Goal: Transaction & Acquisition: Purchase product/service

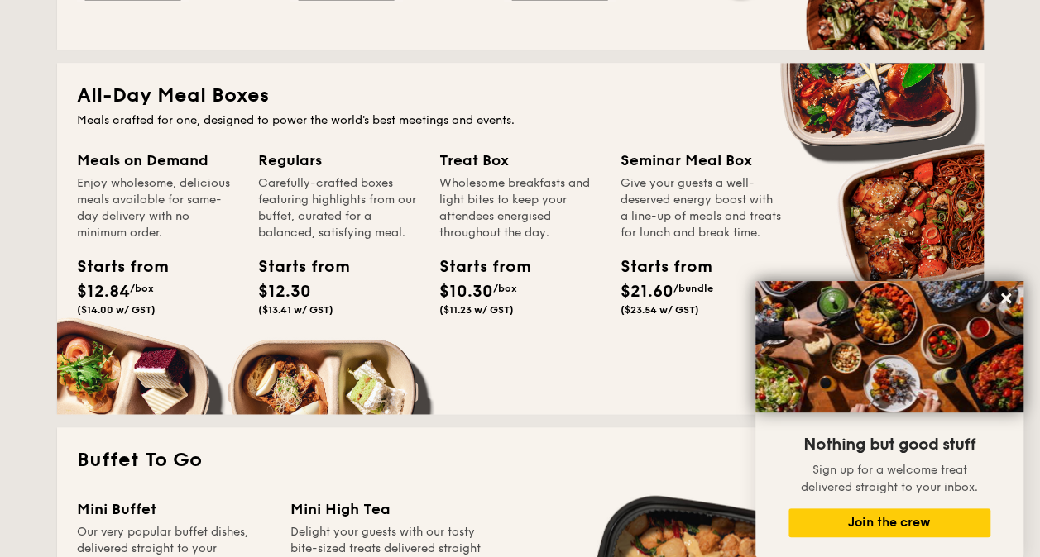
scroll to position [1158, 0]
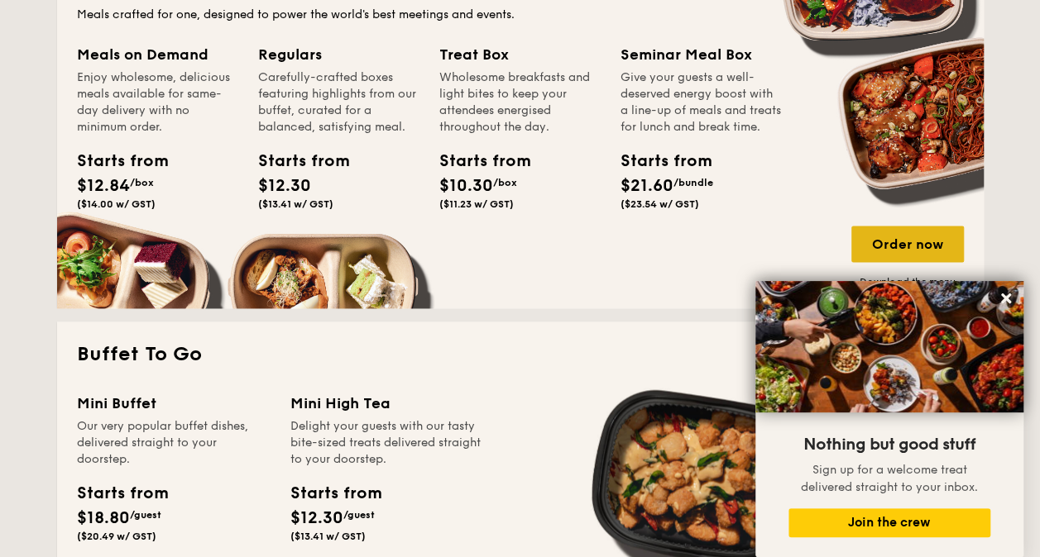
click at [898, 242] on div "Order now" at bounding box center [907, 244] width 112 height 36
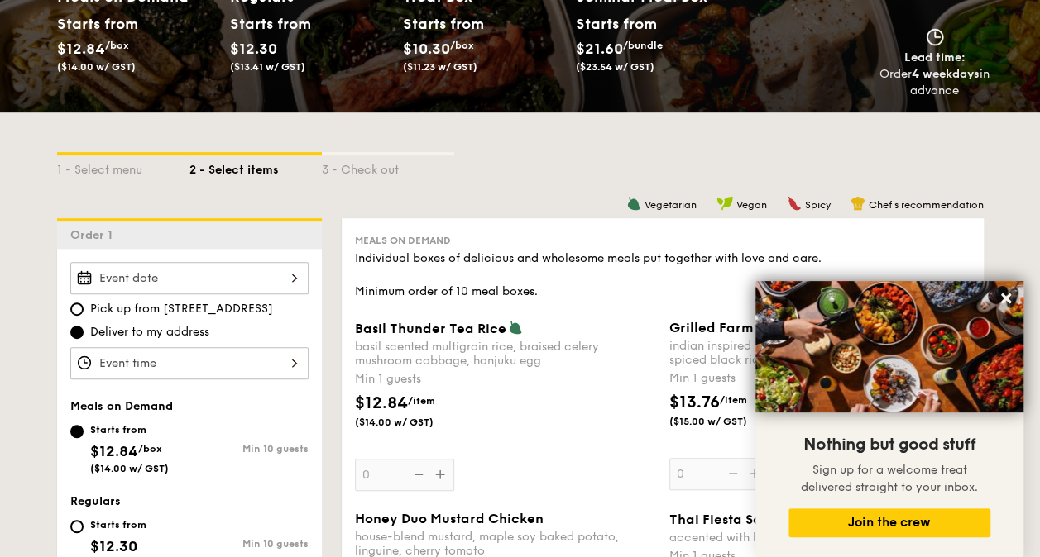
scroll to position [414, 0]
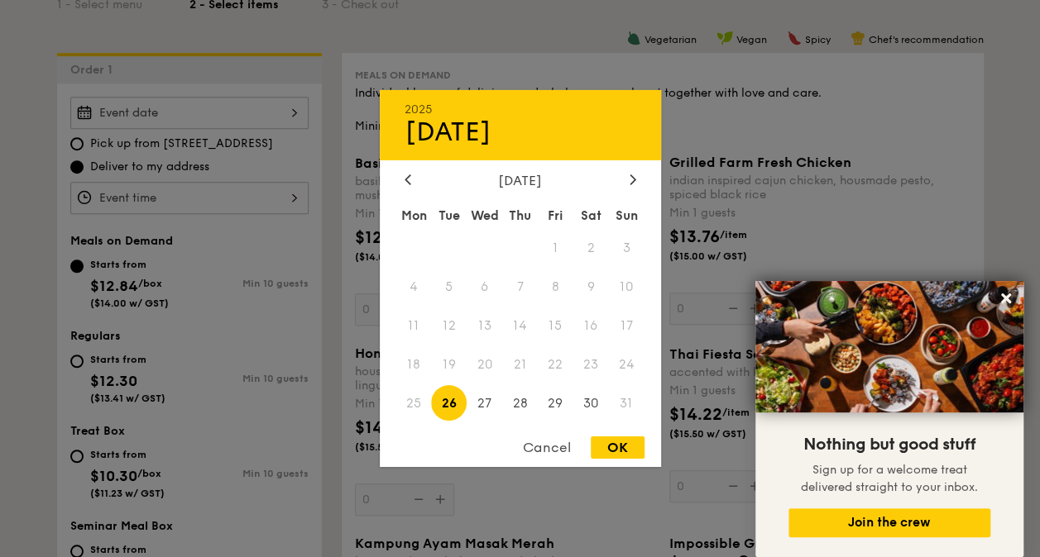
click at [184, 106] on div "2025 Aug [DATE] Tue Wed Thu Fri Sat Sun 1 2 3 4 5 6 7 8 9 10 11 12 13 14 15 16 …" at bounding box center [189, 113] width 238 height 32
click at [596, 402] on span "30" at bounding box center [591, 403] width 36 height 36
click at [611, 450] on div "OK" at bounding box center [617, 448] width 54 height 22
type input "[DATE]"
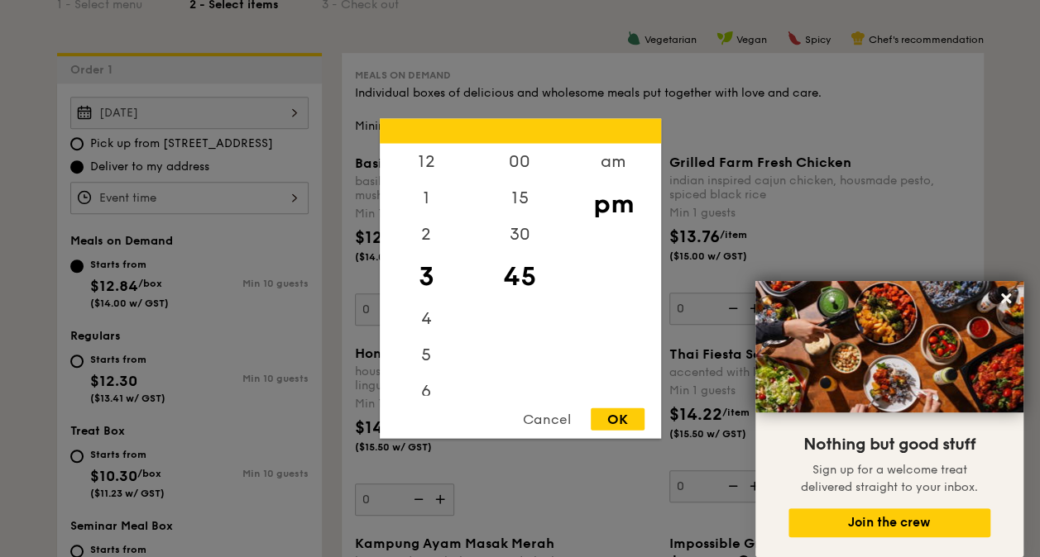
click at [154, 196] on div "12 1 2 3 4 5 6 7 8 9 10 11 00 15 30 45 am pm Cancel OK" at bounding box center [189, 198] width 238 height 32
drag, startPoint x: 428, startPoint y: 167, endPoint x: 430, endPoint y: 233, distance: 66.2
click at [430, 233] on div "12 1 2 3 4 5 6 7 8 9 10 11" at bounding box center [426, 270] width 93 height 252
drag, startPoint x: 430, startPoint y: 233, endPoint x: 429, endPoint y: 160, distance: 72.8
click at [429, 160] on div "12" at bounding box center [426, 168] width 93 height 48
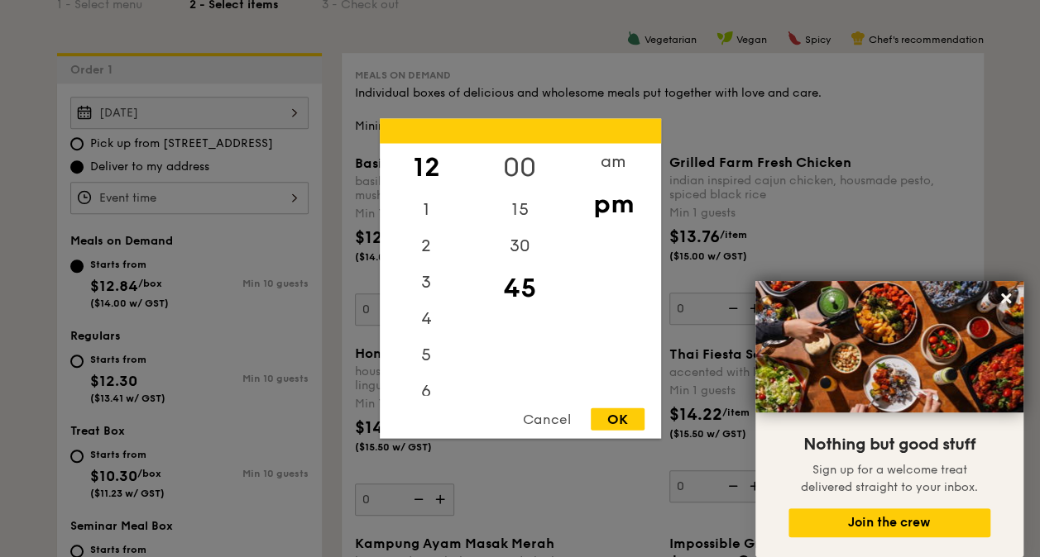
click at [521, 164] on div "00" at bounding box center [519, 168] width 93 height 48
click at [619, 411] on div "OK" at bounding box center [617, 420] width 54 height 22
type input "12:00PM"
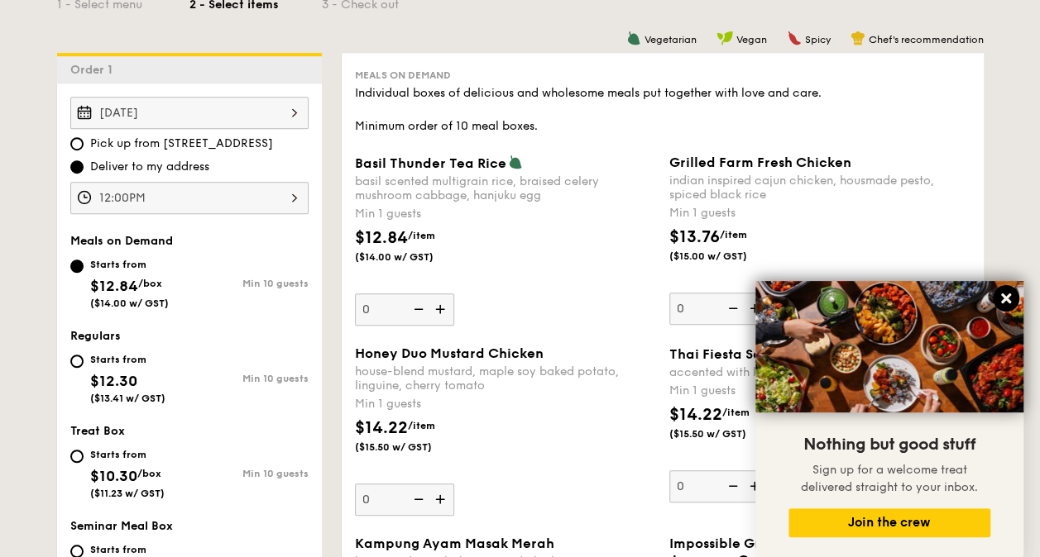
click at [1006, 296] on icon at bounding box center [1006, 299] width 10 height 10
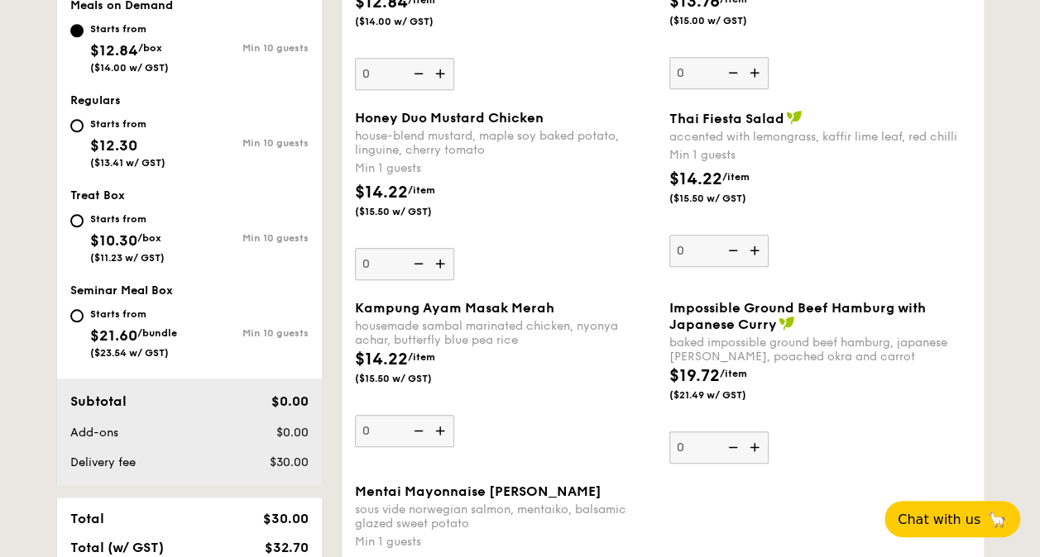
scroll to position [662, 0]
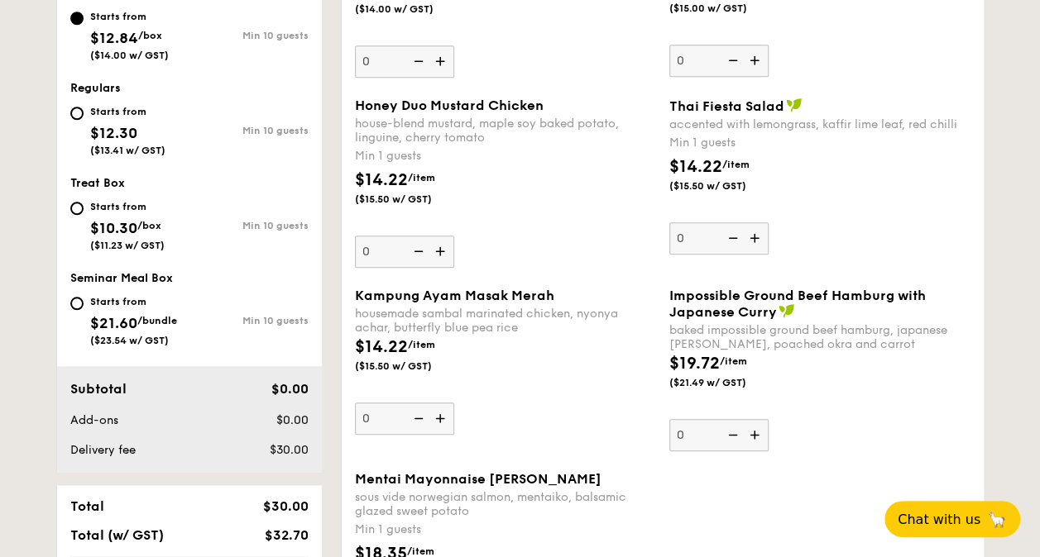
click at [110, 109] on div "Starts from" at bounding box center [127, 111] width 75 height 13
click at [84, 109] on input "Starts from $12.30 ($13.41 w/ GST) Min 10 guests" at bounding box center [76, 113] width 13 height 13
radio input "true"
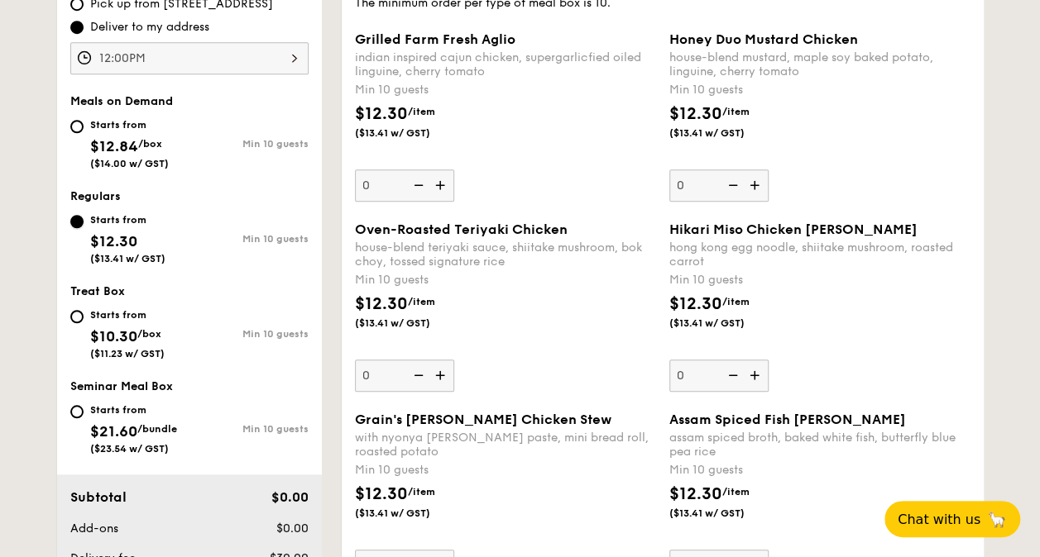
scroll to position [579, 0]
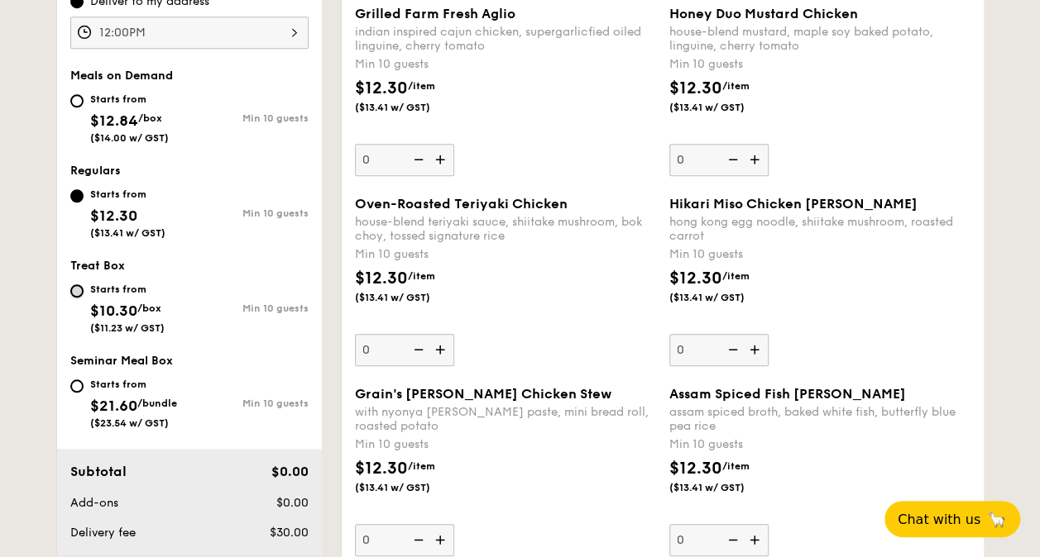
click at [73, 292] on input "Starts from $10.30 /box ($11.23 w/ GST) Min 10 guests" at bounding box center [76, 290] width 13 height 13
radio input "true"
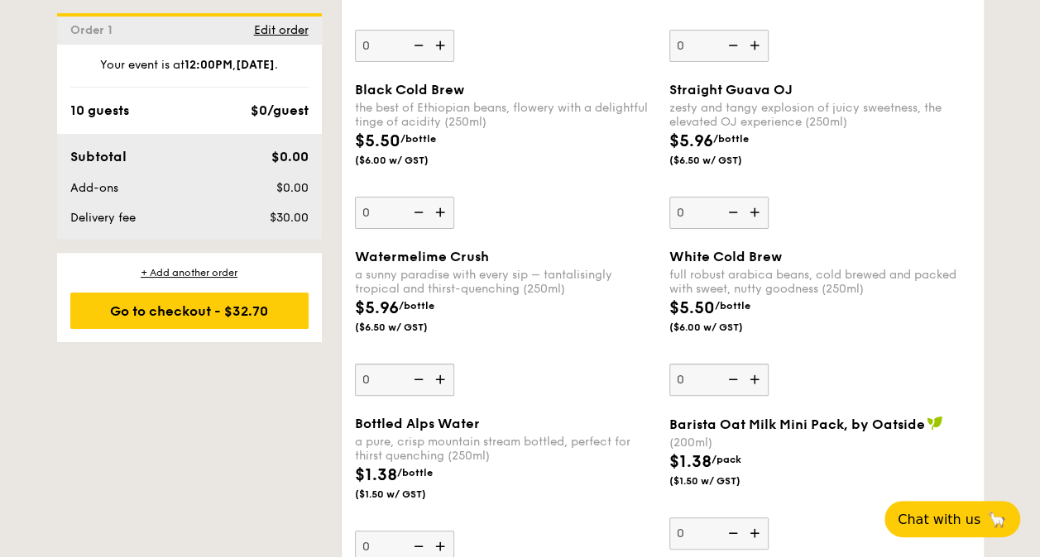
scroll to position [3308, 0]
